Goal: Transaction & Acquisition: Purchase product/service

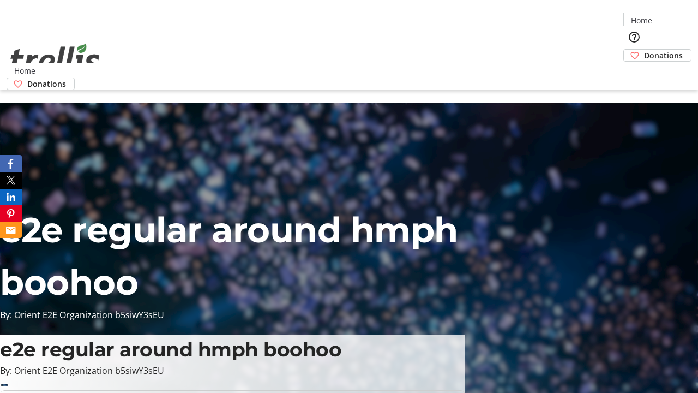
click at [644, 50] on span "Donations" at bounding box center [663, 55] width 39 height 11
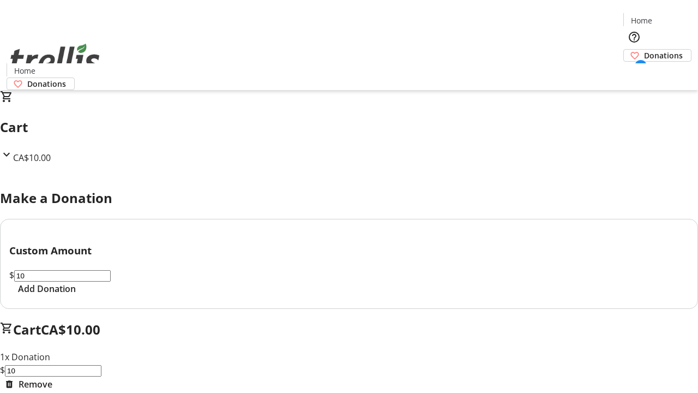
select select "CA"
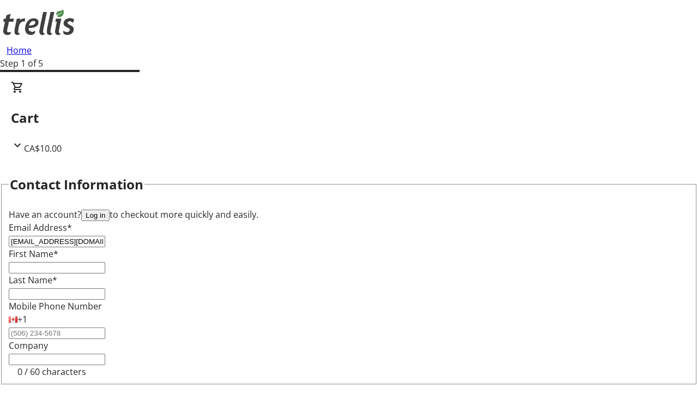
type input "[EMAIL_ADDRESS][DOMAIN_NAME]"
type input "Jarret"
type input "[PERSON_NAME]"
type input "[STREET_ADDRESS][PERSON_NAME]"
type input "Kelowna"
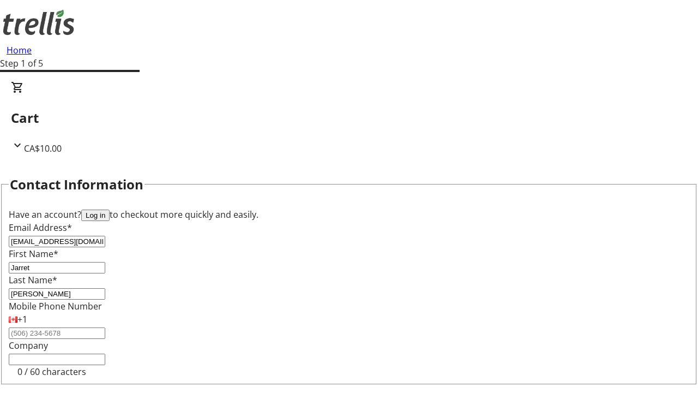
select select "BC"
type input "Kelowna"
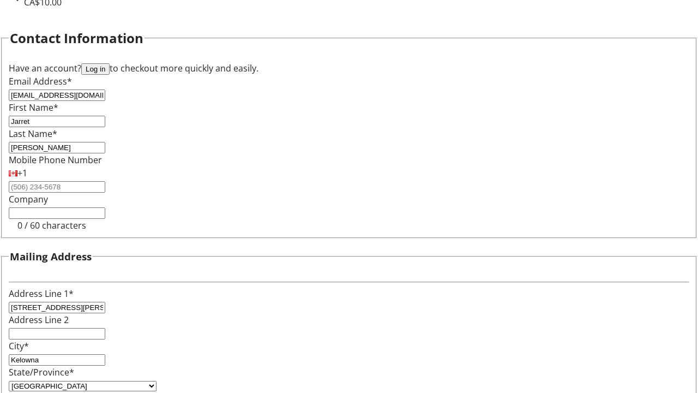
type input "V1Y 0C2"
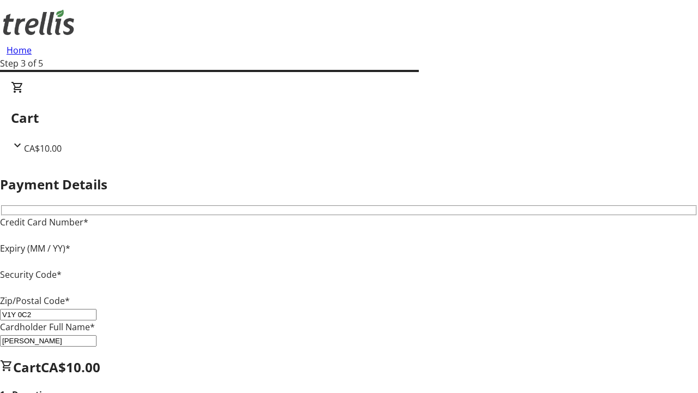
type input "V1Y 0C2"
